Goal: Task Accomplishment & Management: Use online tool/utility

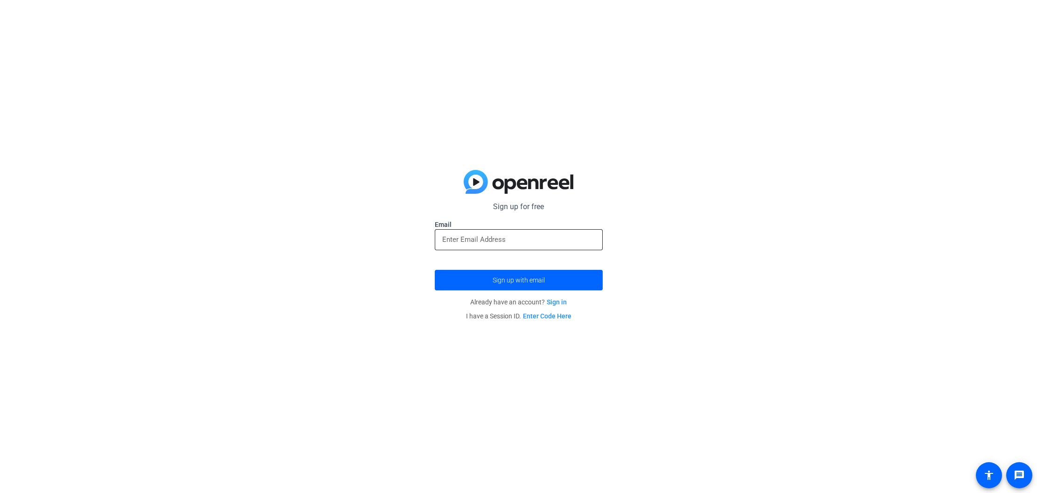
click at [522, 243] on input "email" at bounding box center [518, 239] width 153 height 11
type input "[EMAIL_ADDRESS][DOMAIN_NAME]"
click at [525, 280] on span "Sign up with email" at bounding box center [519, 280] width 52 height 0
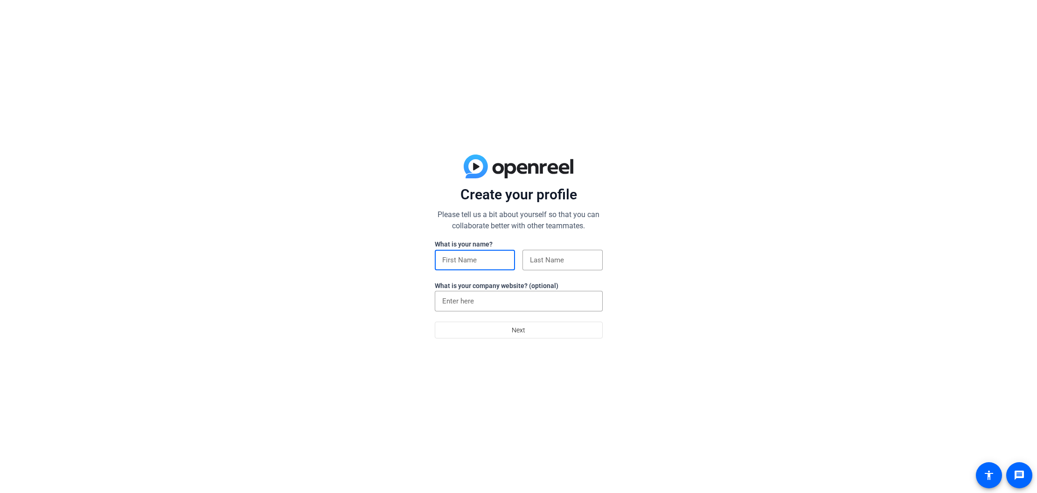
click at [489, 262] on input at bounding box center [474, 259] width 65 height 11
type input "[PERSON_NAME]"
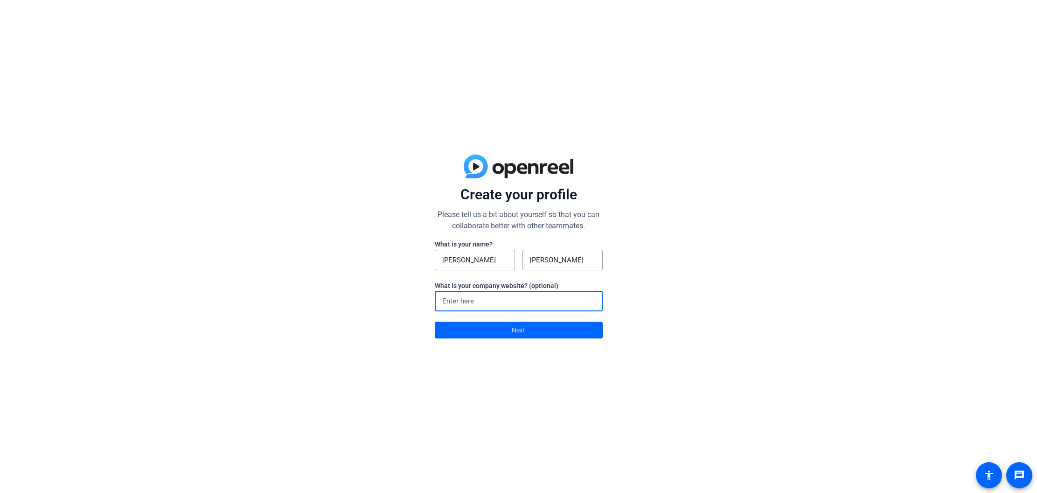
click at [498, 303] on input at bounding box center [518, 300] width 153 height 11
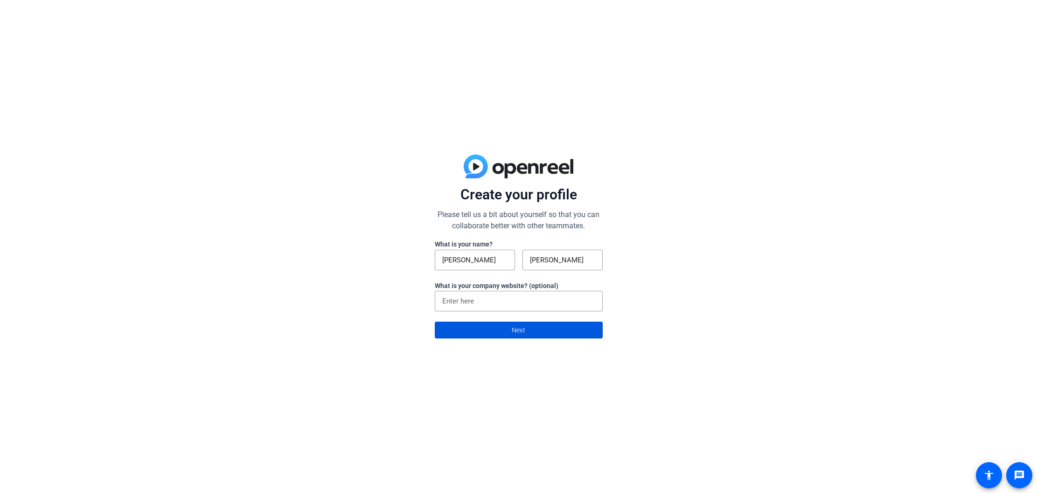
click at [520, 332] on span "Next" at bounding box center [519, 330] width 14 height 18
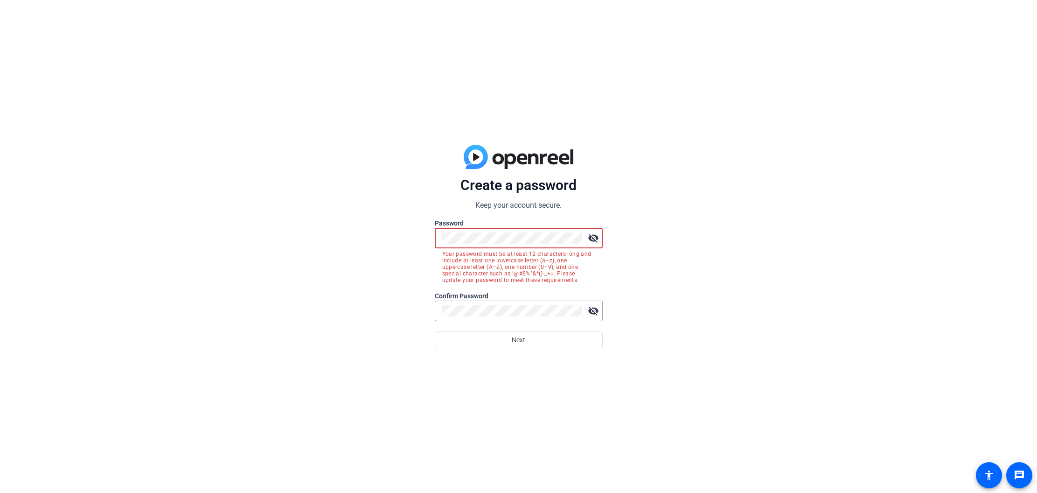
click at [429, 237] on div "Create a password Keep your account secure. Password visibility_off Your passwo…" at bounding box center [518, 246] width 1037 height 493
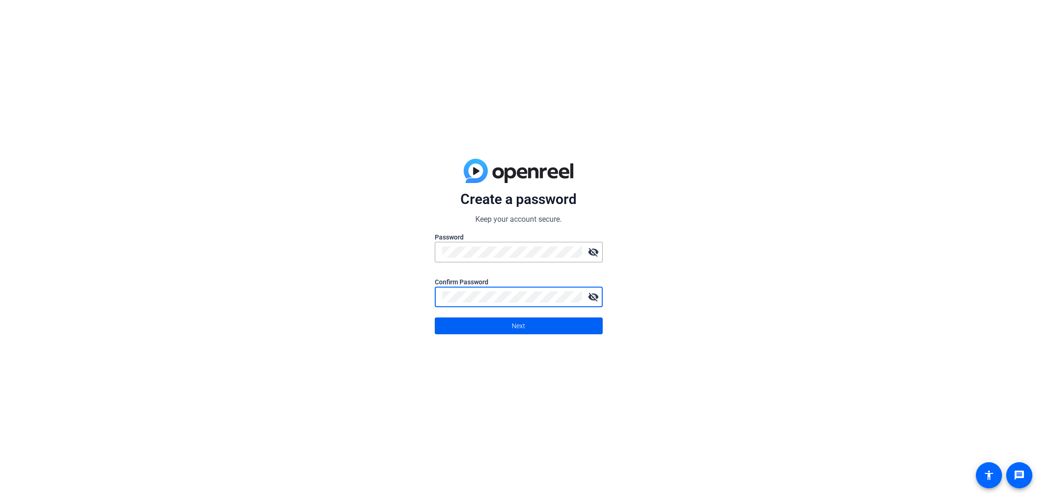
click at [500, 319] on span at bounding box center [518, 326] width 167 height 22
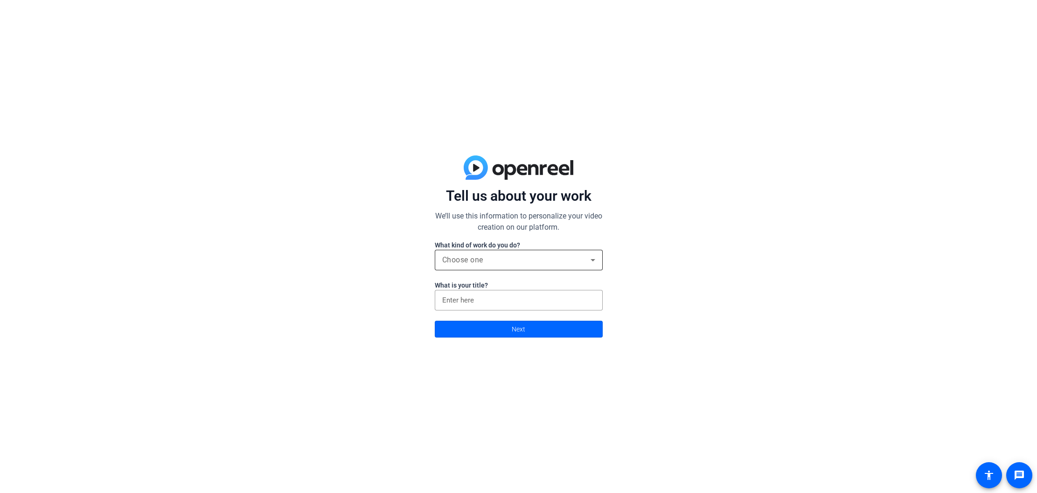
click at [536, 261] on div "Choose one" at bounding box center [516, 259] width 148 height 11
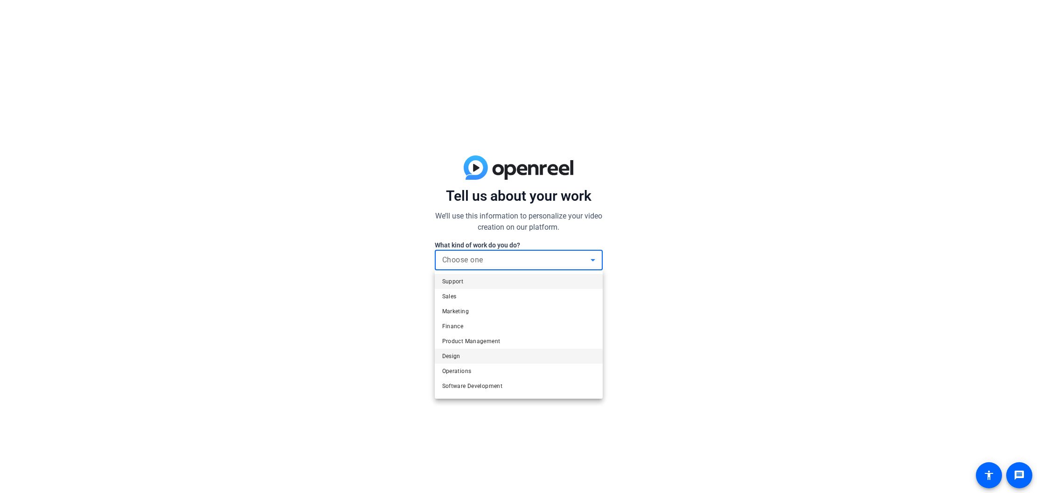
click at [456, 353] on span "Design" at bounding box center [451, 355] width 18 height 11
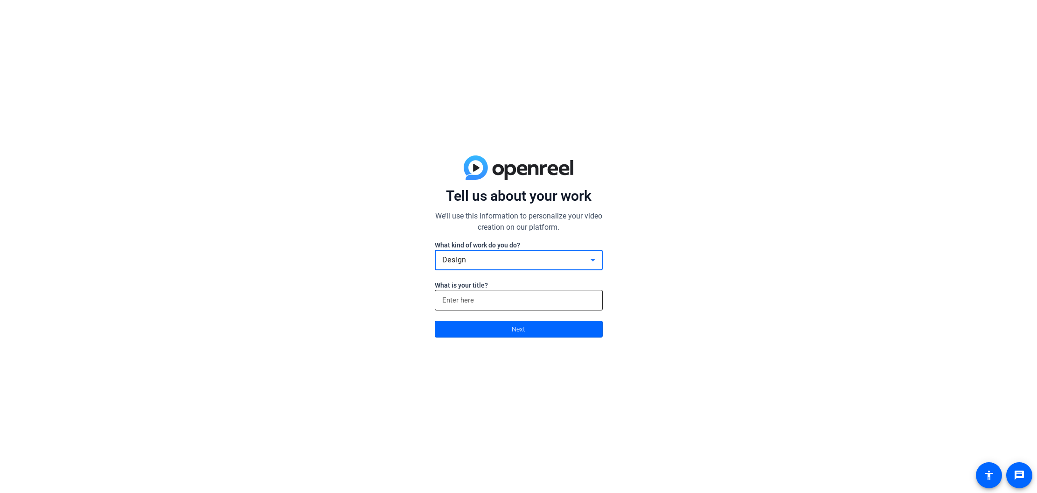
click at [475, 299] on input at bounding box center [518, 299] width 153 height 11
type input "Video Manager"
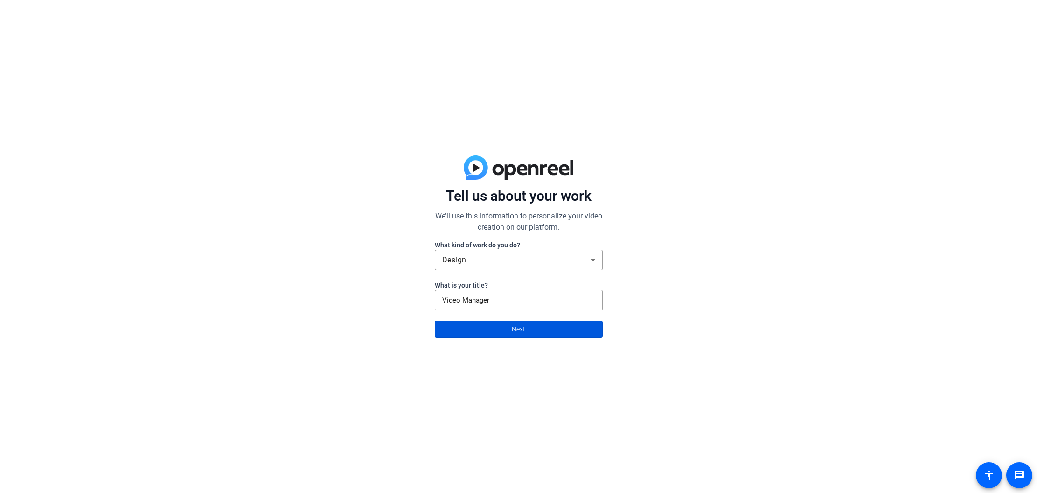
click at [499, 331] on span at bounding box center [518, 329] width 167 height 22
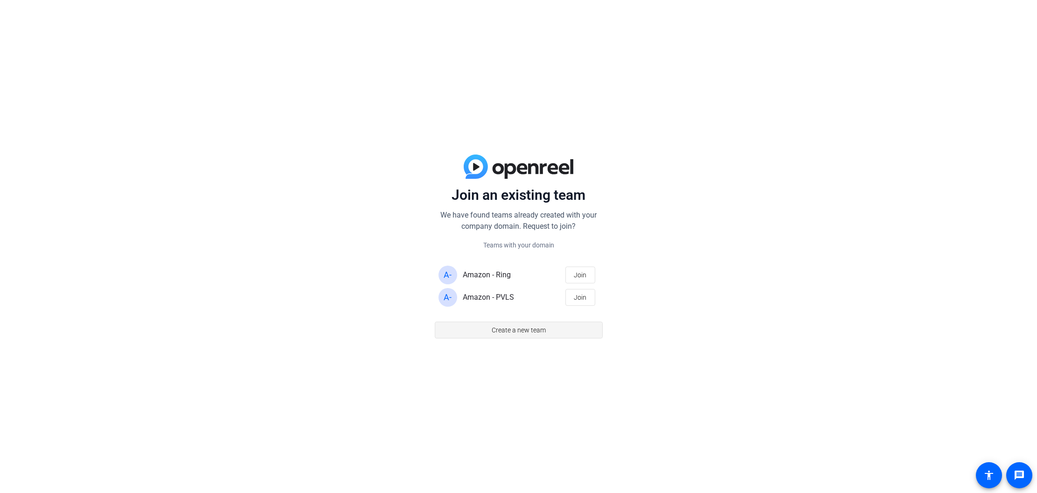
click at [525, 330] on span "Create a new team" at bounding box center [519, 330] width 54 height 18
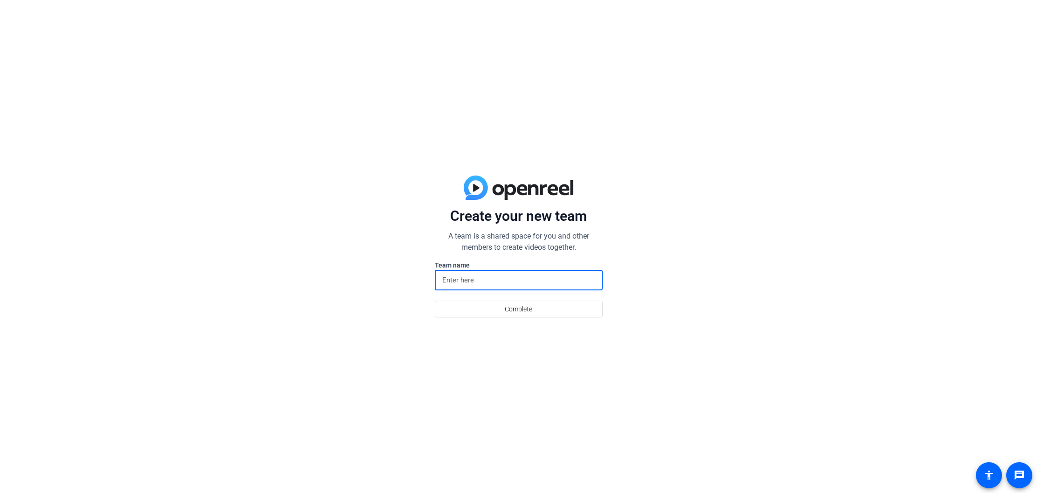
click at [513, 282] on input at bounding box center [518, 279] width 153 height 11
type input "Amazon - VPT"
click at [540, 306] on span at bounding box center [518, 309] width 167 height 22
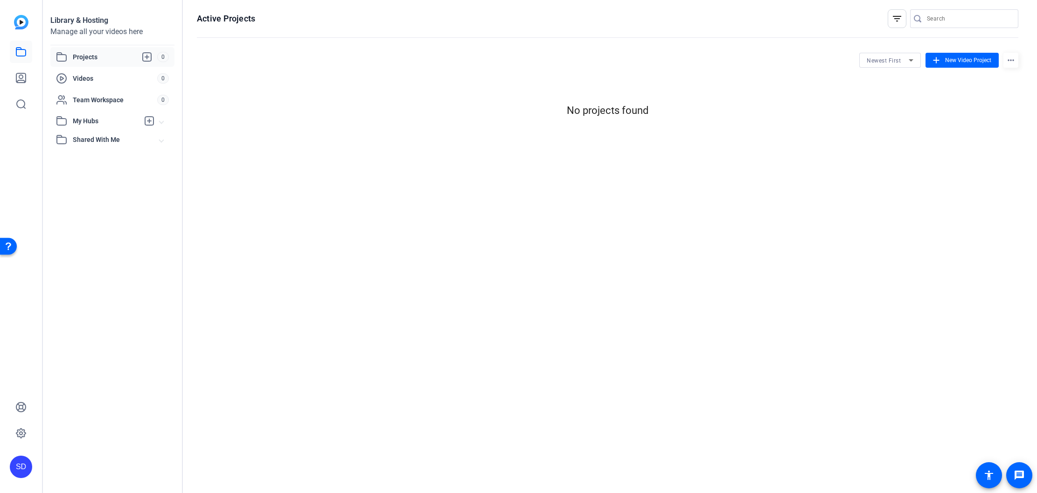
click at [75, 56] on span "Projects" at bounding box center [115, 56] width 84 height 11
click at [146, 56] on icon at bounding box center [147, 57] width 8 height 8
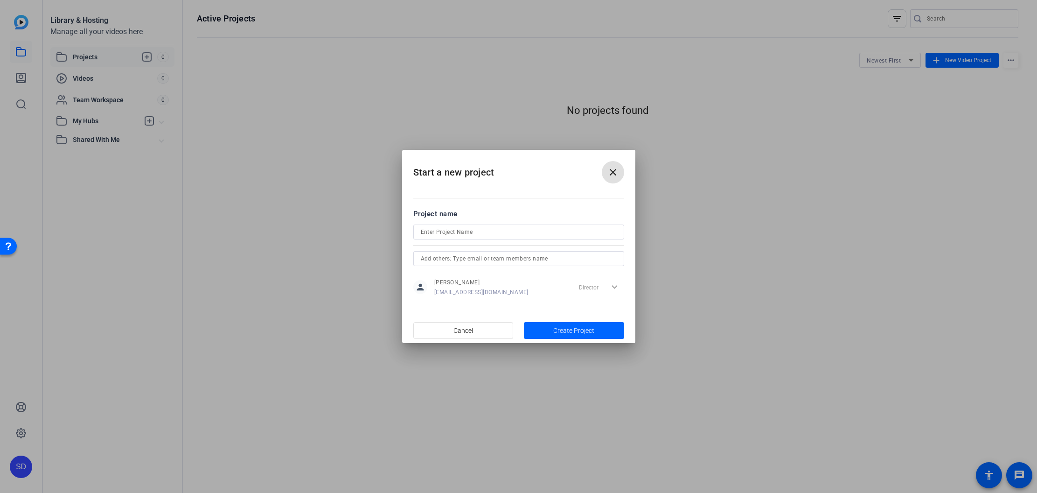
click at [454, 229] on input at bounding box center [519, 231] width 196 height 11
type input "Test"
click at [565, 335] on span "Create Project" at bounding box center [573, 331] width 41 height 10
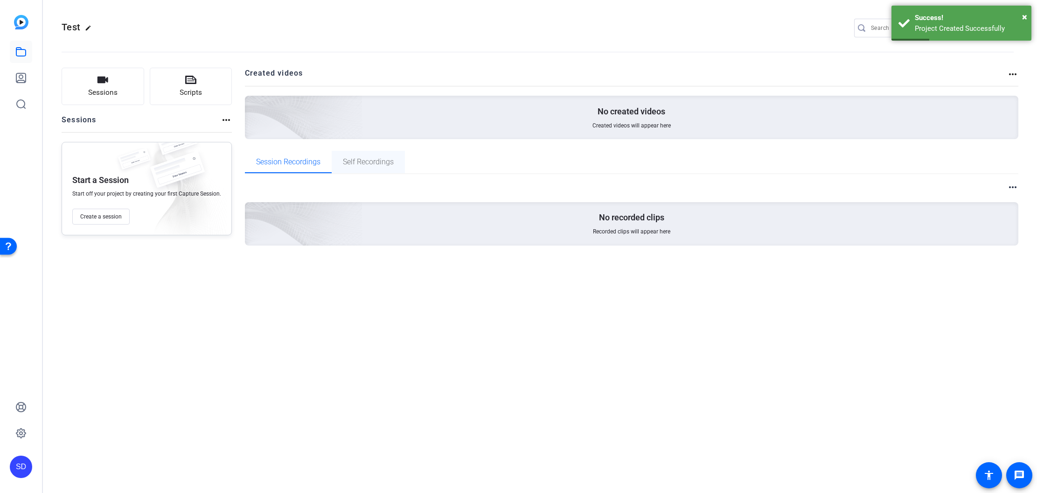
click at [370, 163] on span "Self Recordings" at bounding box center [368, 161] width 51 height 7
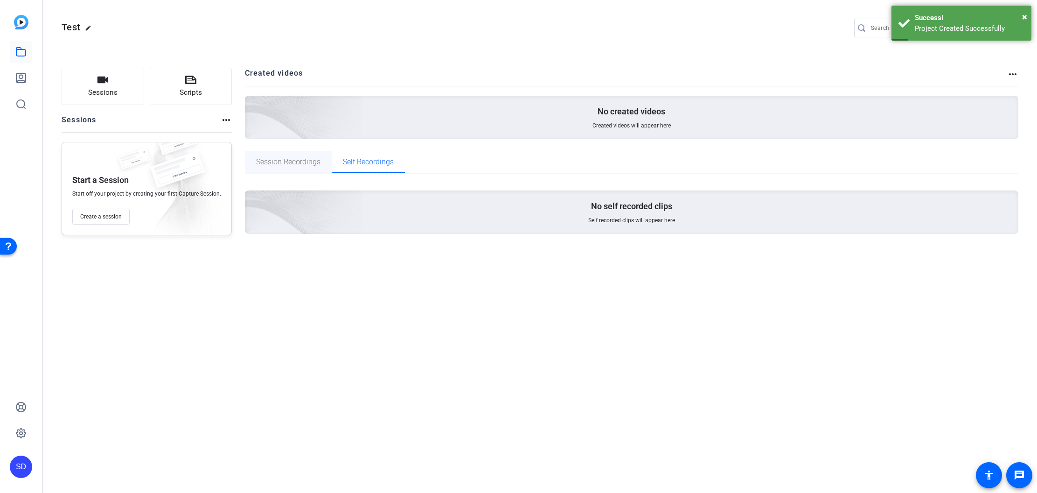
click at [298, 161] on span "Session Recordings" at bounding box center [288, 161] width 64 height 7
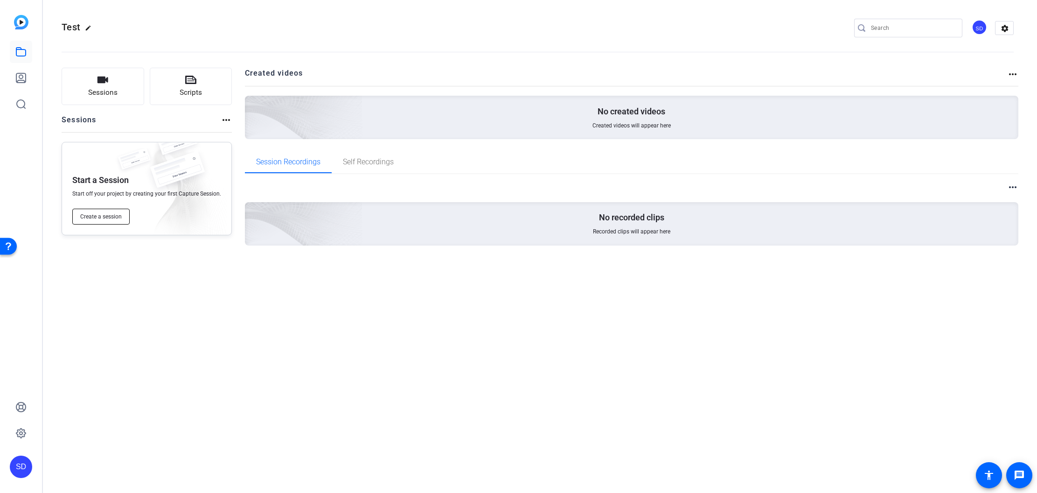
click at [109, 217] on span "Create a session" at bounding box center [101, 216] width 42 height 7
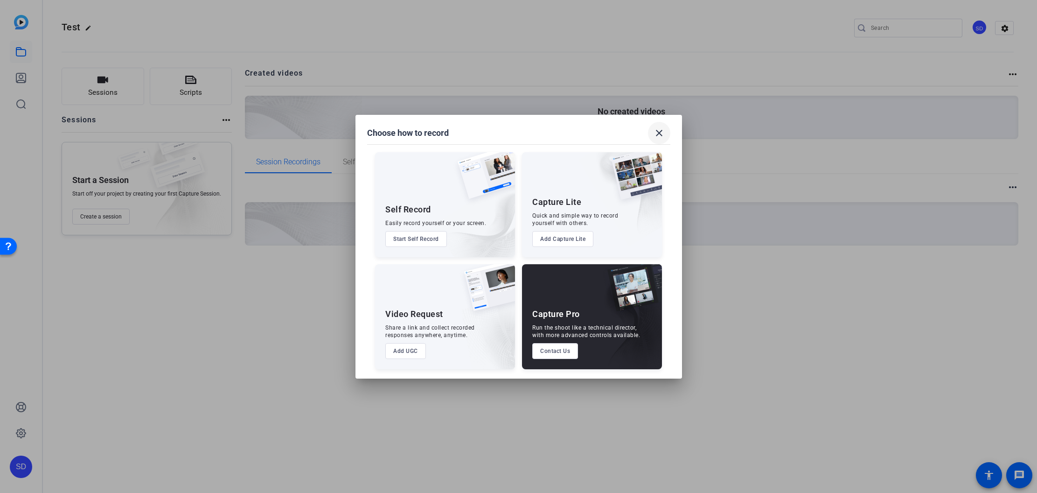
click at [657, 130] on mat-icon "close" at bounding box center [659, 132] width 11 height 11
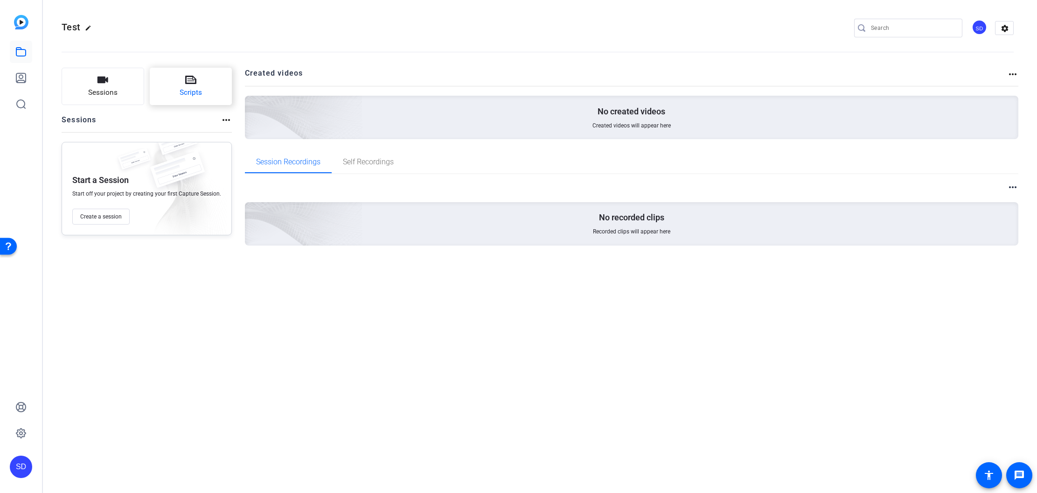
click at [195, 81] on icon at bounding box center [190, 80] width 11 height 8
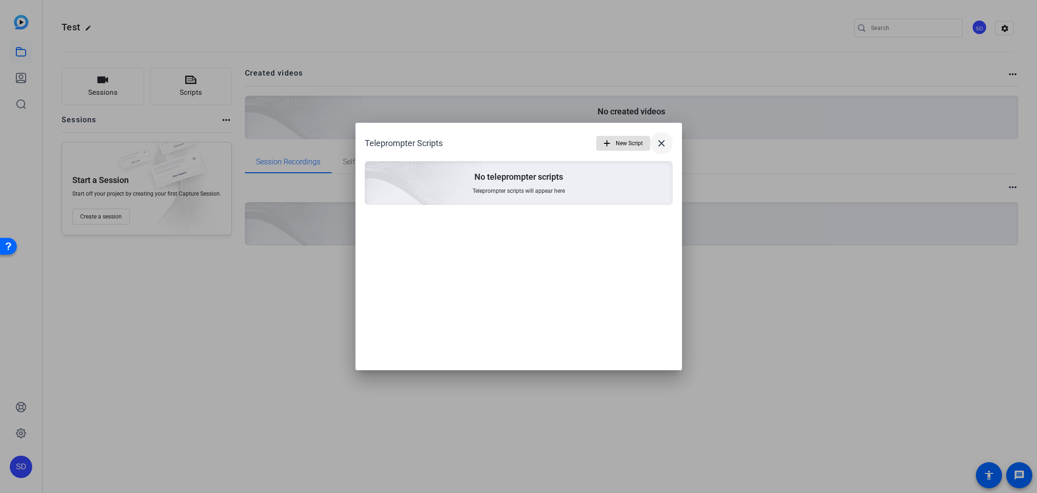
click at [665, 142] on mat-icon "close" at bounding box center [661, 143] width 11 height 11
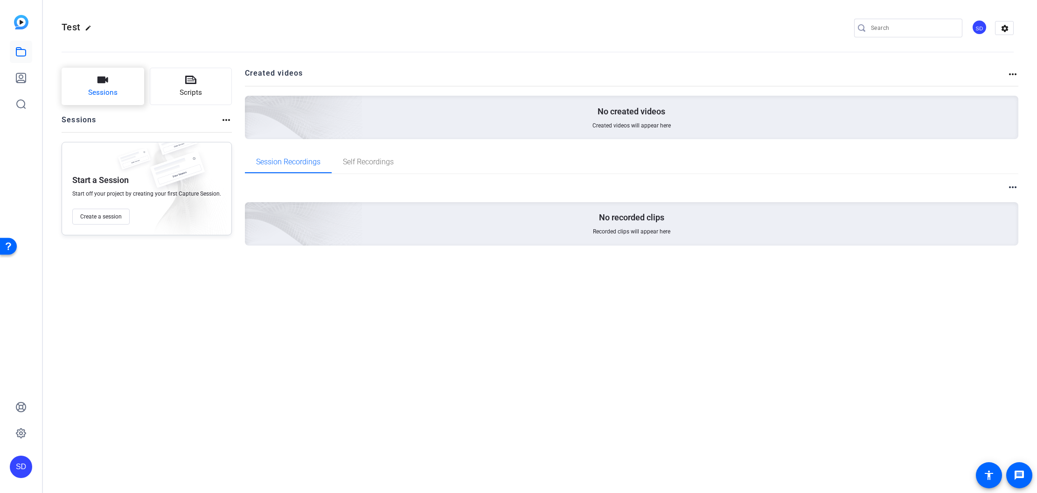
click at [106, 83] on icon "button" at bounding box center [102, 79] width 11 height 11
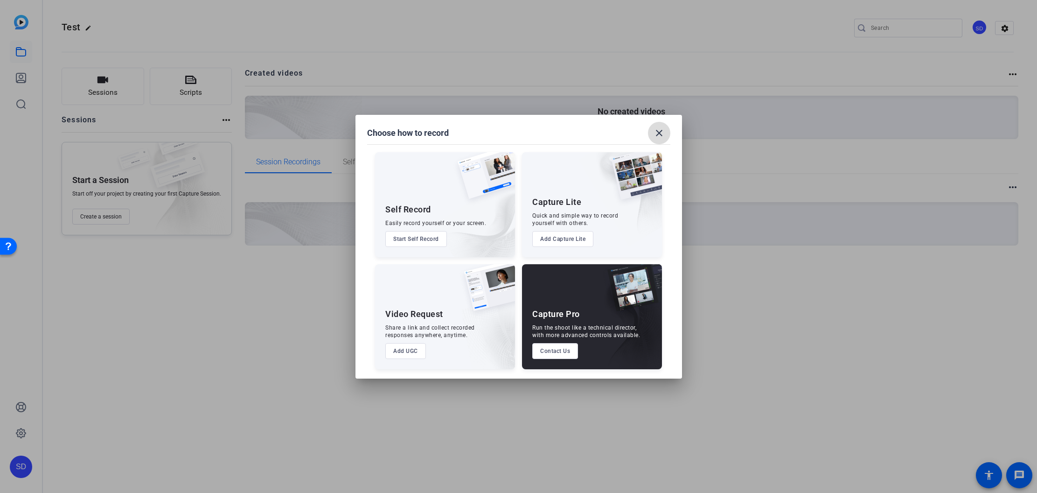
click at [661, 136] on mat-icon "close" at bounding box center [659, 132] width 11 height 11
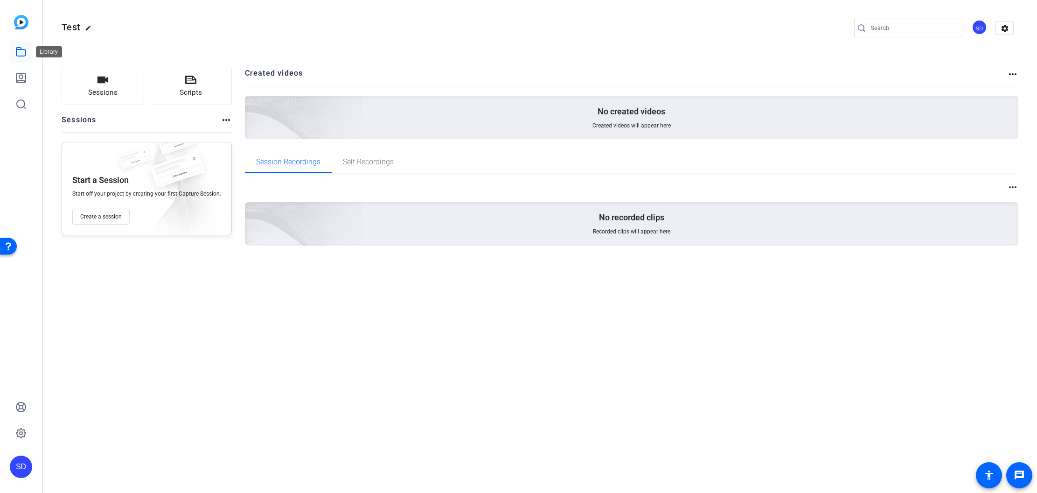
click at [20, 50] on icon at bounding box center [20, 51] width 11 height 11
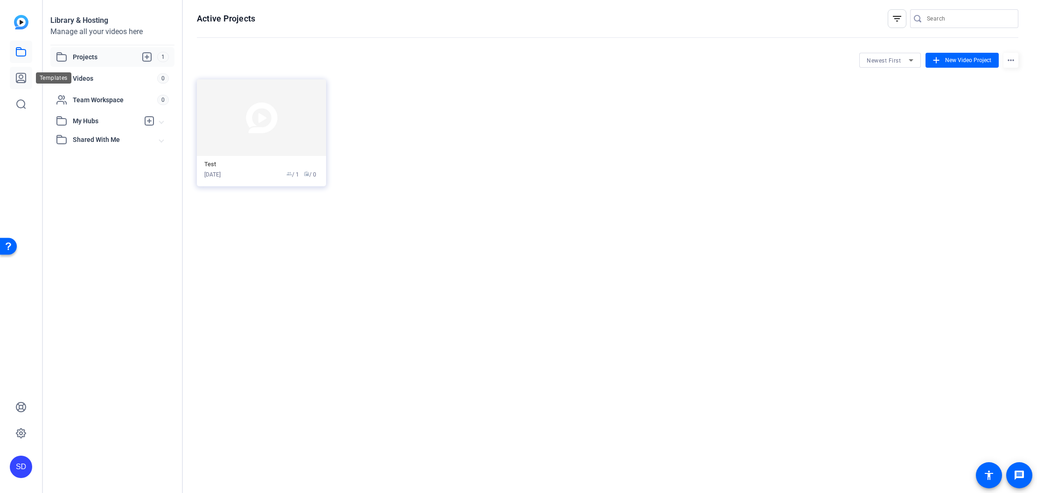
click at [20, 75] on icon at bounding box center [20, 77] width 9 height 9
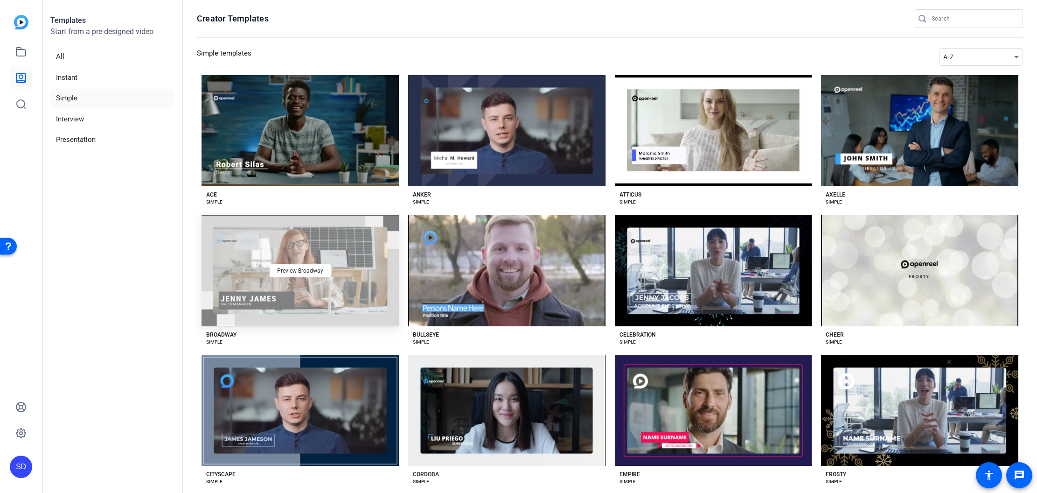
click at [312, 280] on div "Preview Broadway" at bounding box center [300, 270] width 197 height 111
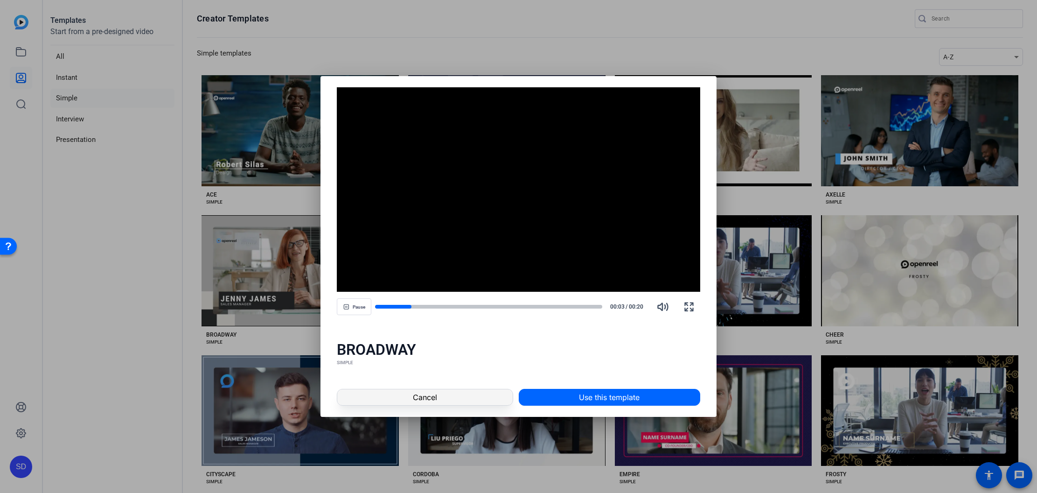
click at [431, 398] on span "Cancel" at bounding box center [425, 396] width 24 height 11
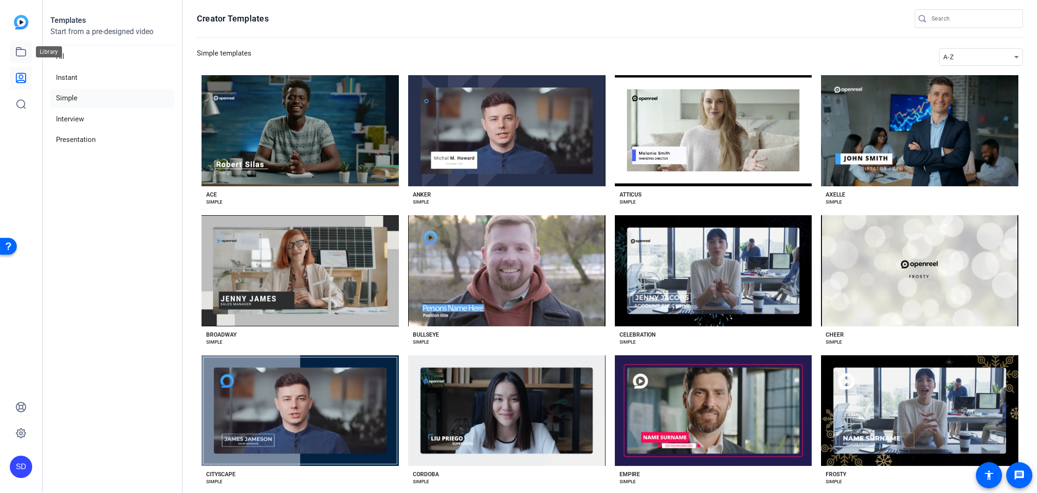
click at [25, 52] on icon at bounding box center [20, 52] width 9 height 8
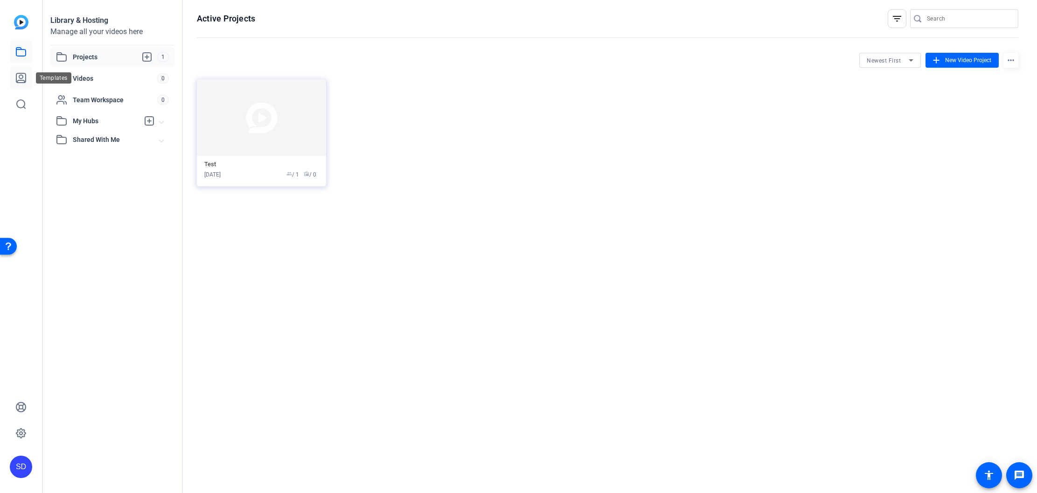
click at [19, 77] on icon at bounding box center [20, 77] width 9 height 9
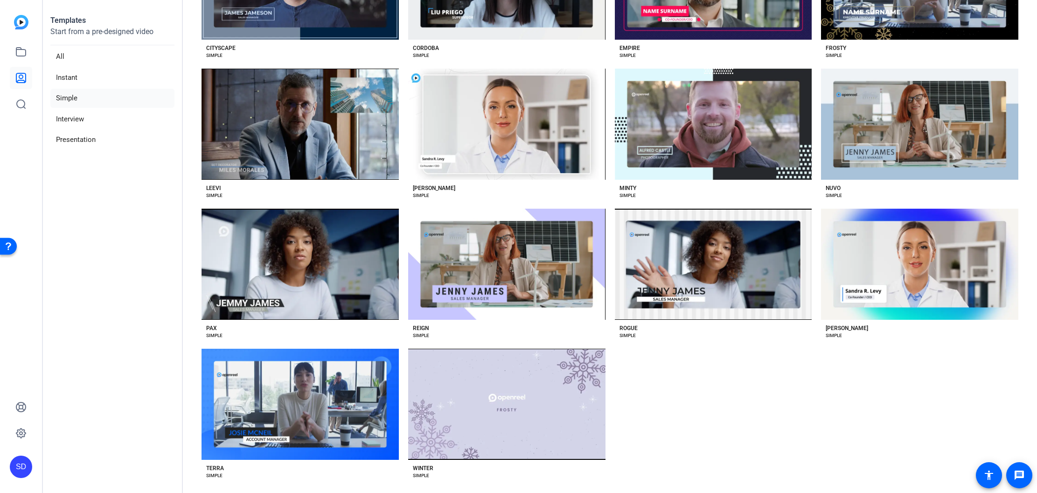
scroll to position [434, 0]
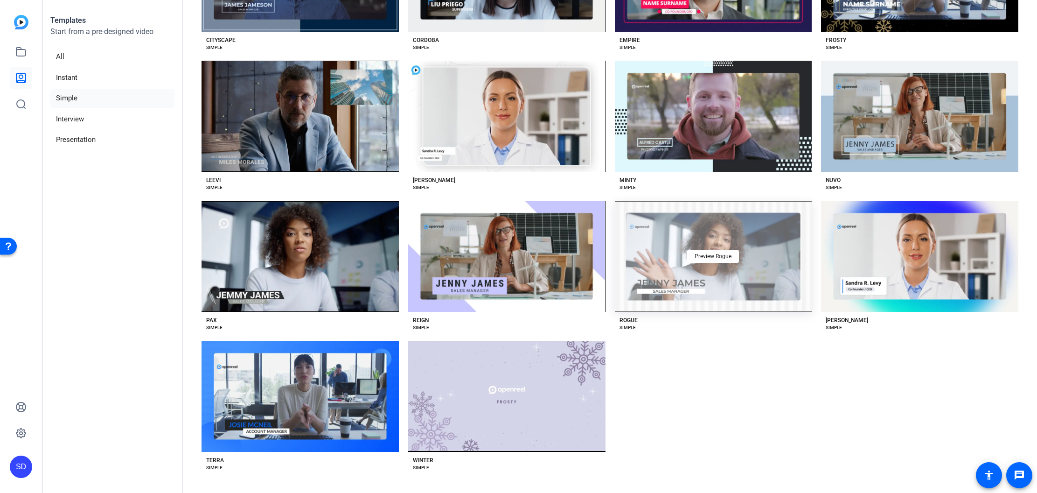
click at [721, 263] on div "Preview Rogue" at bounding box center [713, 256] width 197 height 111
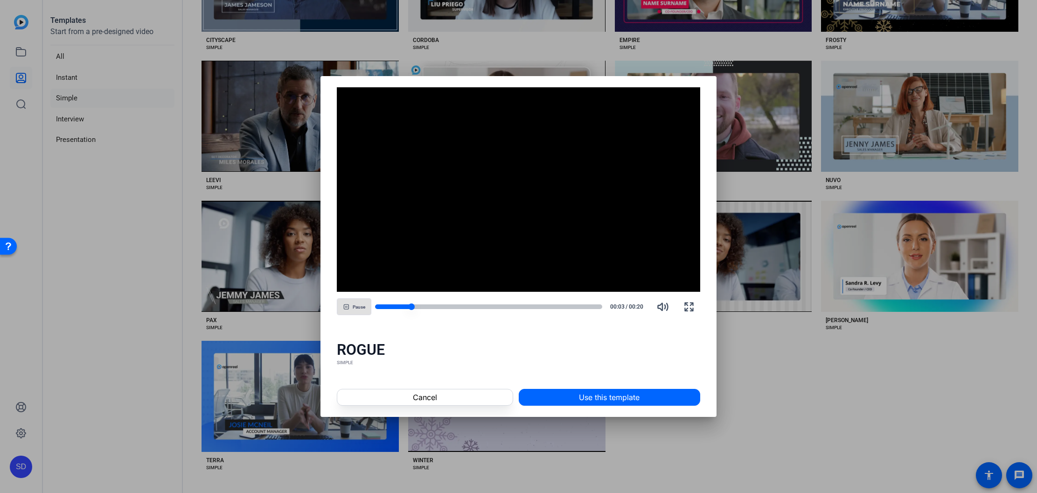
click at [466, 307] on div at bounding box center [488, 306] width 227 height 5
click at [572, 309] on div at bounding box center [488, 306] width 227 height 7
click at [426, 398] on span "Cancel" at bounding box center [425, 396] width 24 height 11
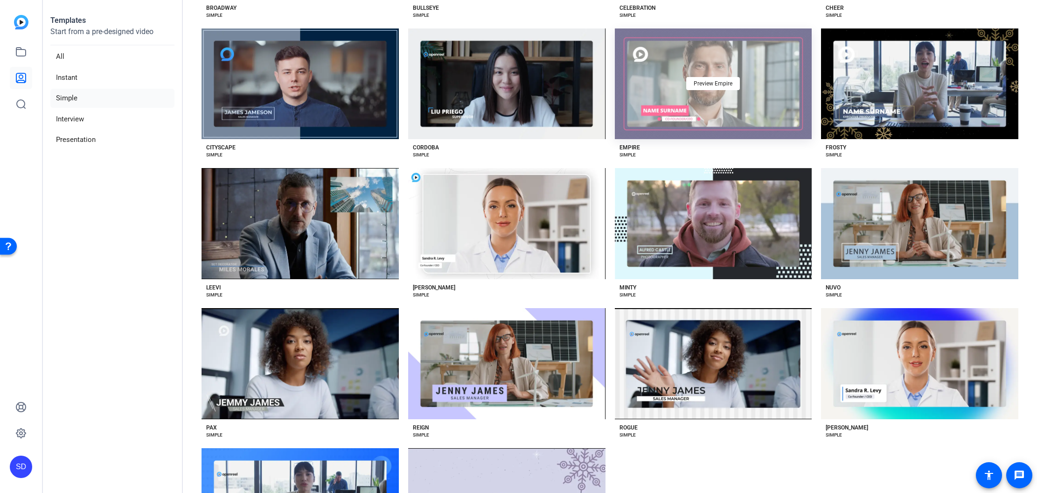
scroll to position [0, 0]
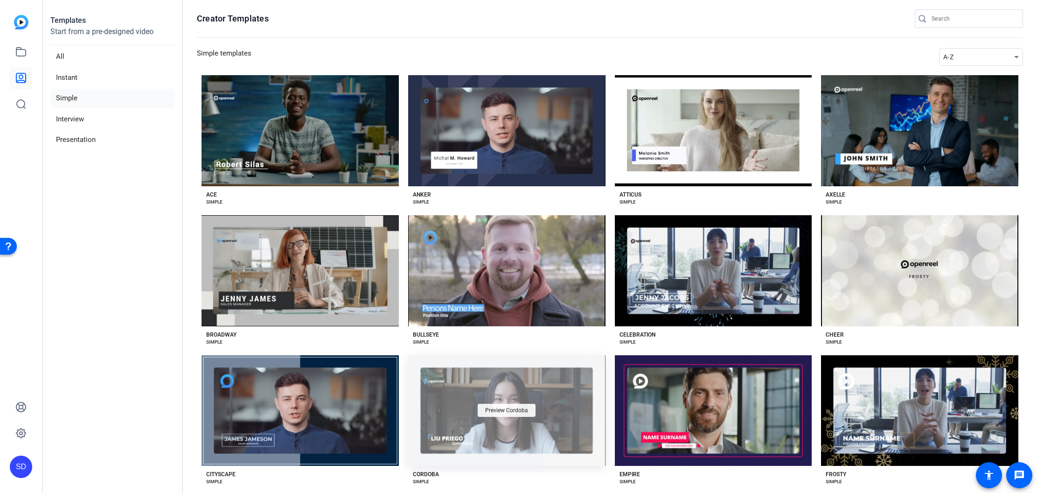
click at [520, 407] on span "Preview Cordoba" at bounding box center [506, 410] width 43 height 6
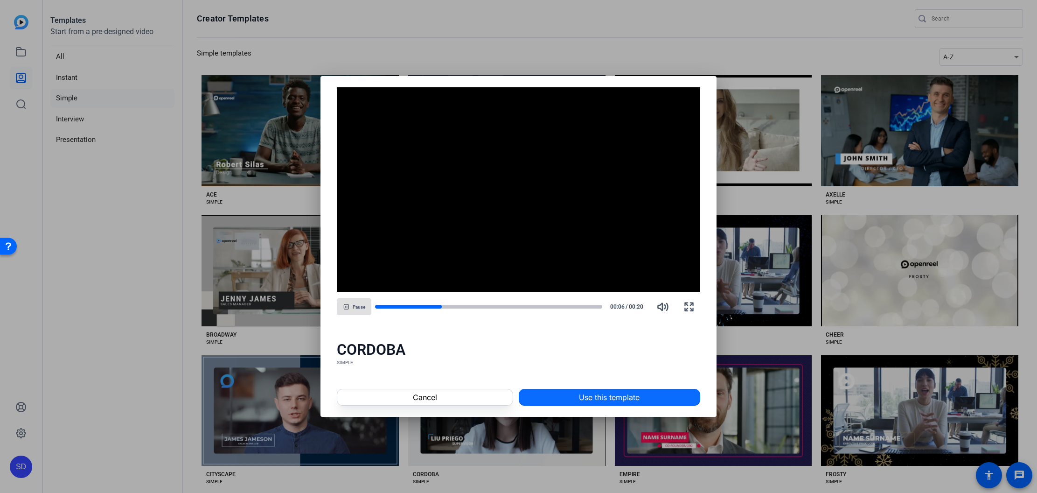
click at [616, 401] on span "Use this template" at bounding box center [609, 396] width 61 height 11
